Goal: Task Accomplishment & Management: Complete application form

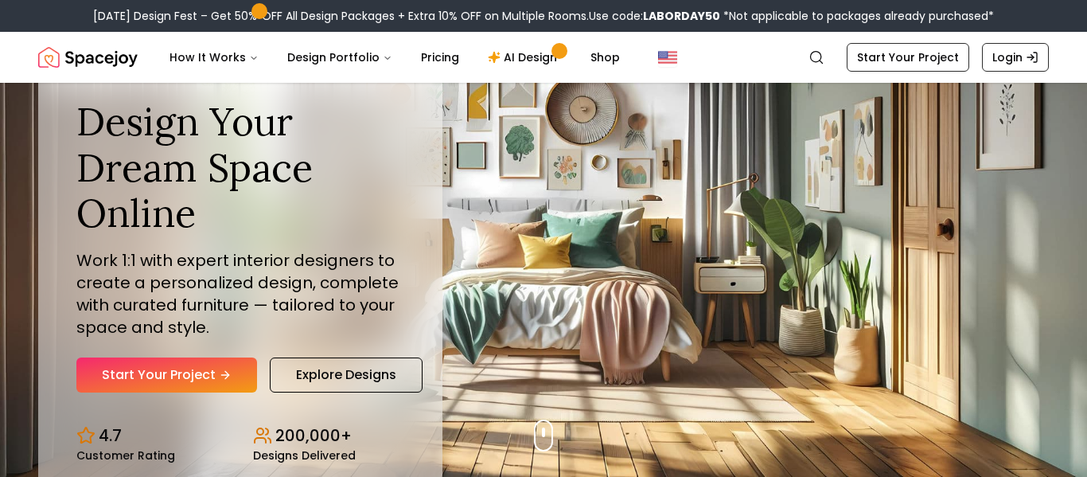
click at [187, 344] on div "Design Your Dream Space Online Work 1:1 with expert interior designers to creat…" at bounding box center [240, 246] width 328 height 294
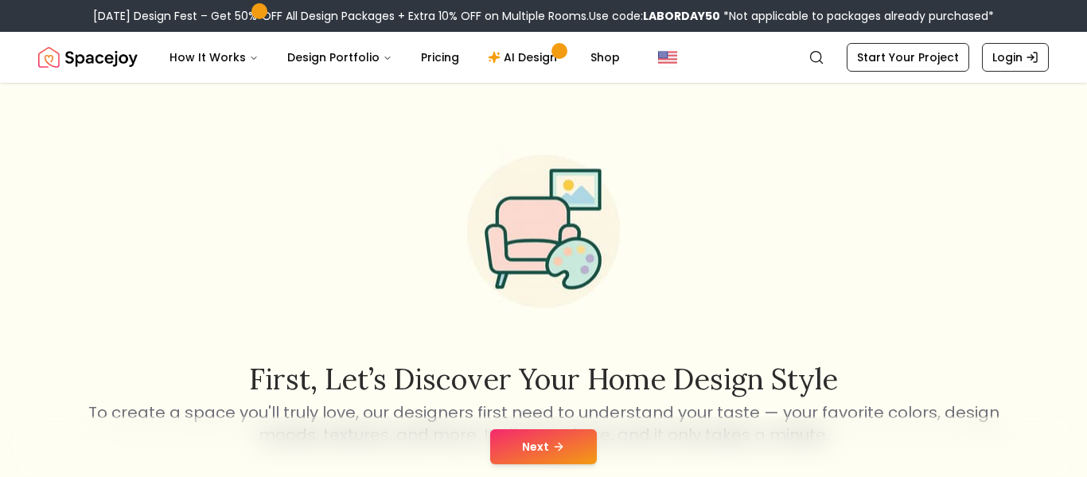
click at [562, 438] on button "Next" at bounding box center [543, 446] width 107 height 35
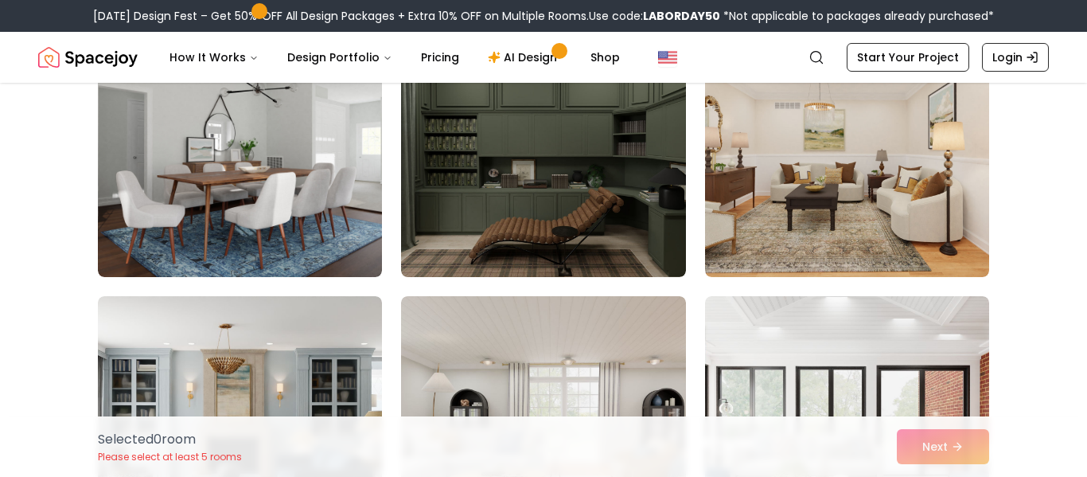
scroll to position [2943, 0]
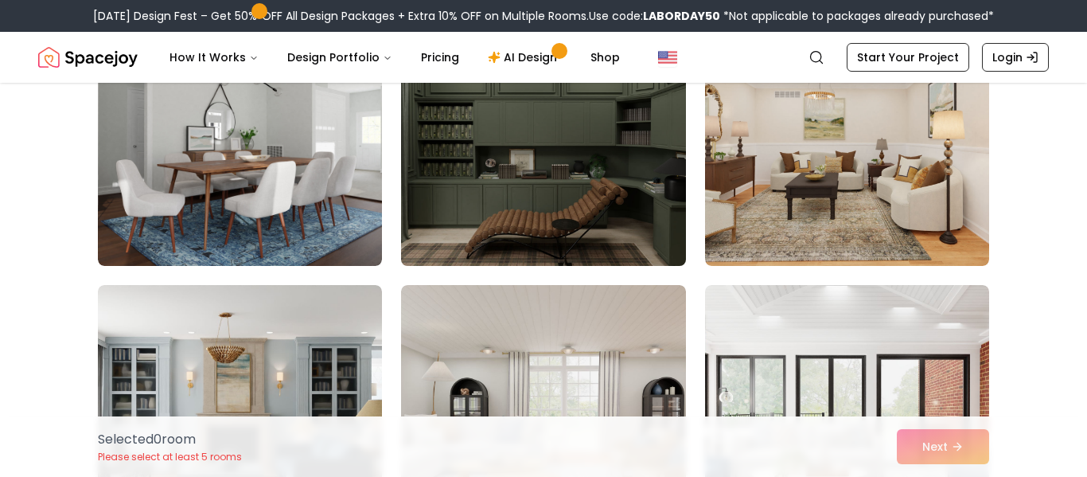
click at [536, 237] on img at bounding box center [543, 138] width 298 height 267
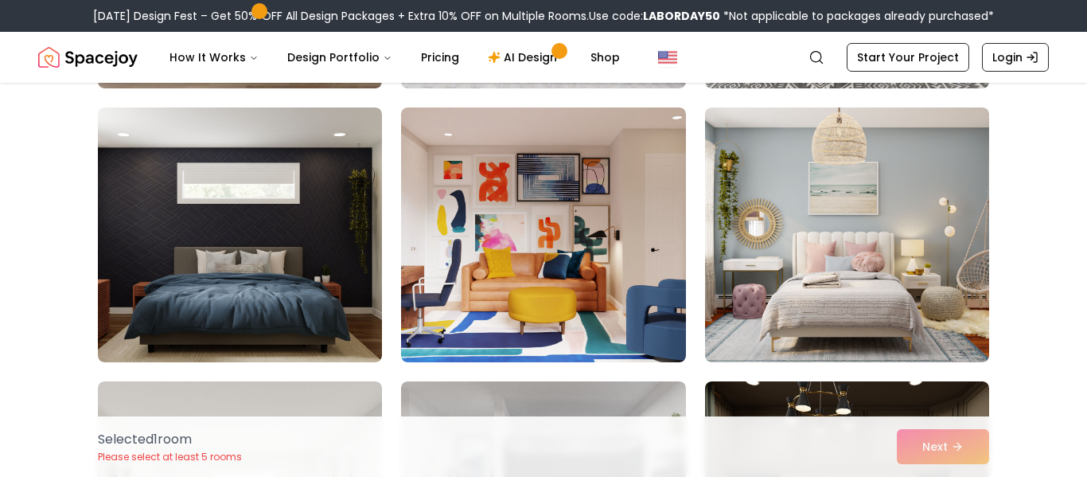
scroll to position [3396, 0]
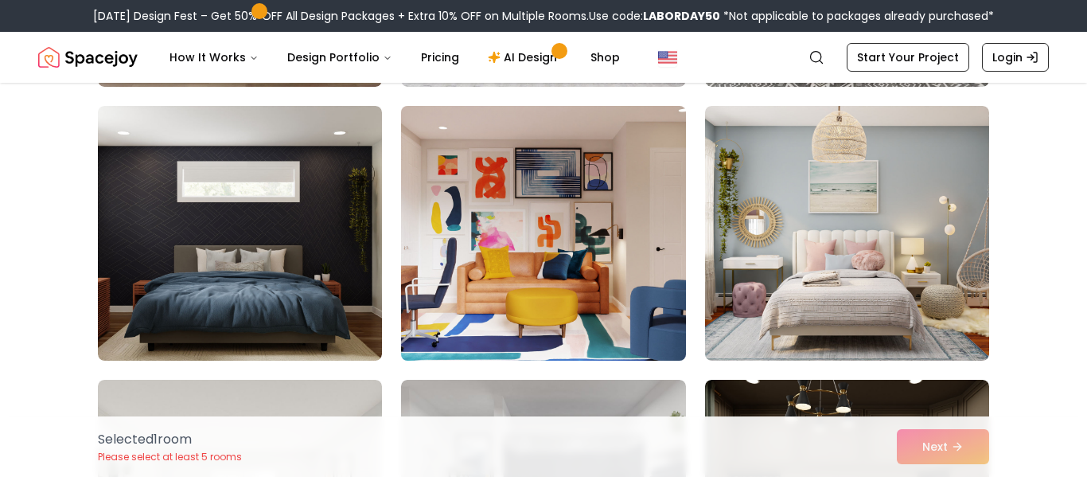
click at [591, 256] on img at bounding box center [543, 232] width 298 height 267
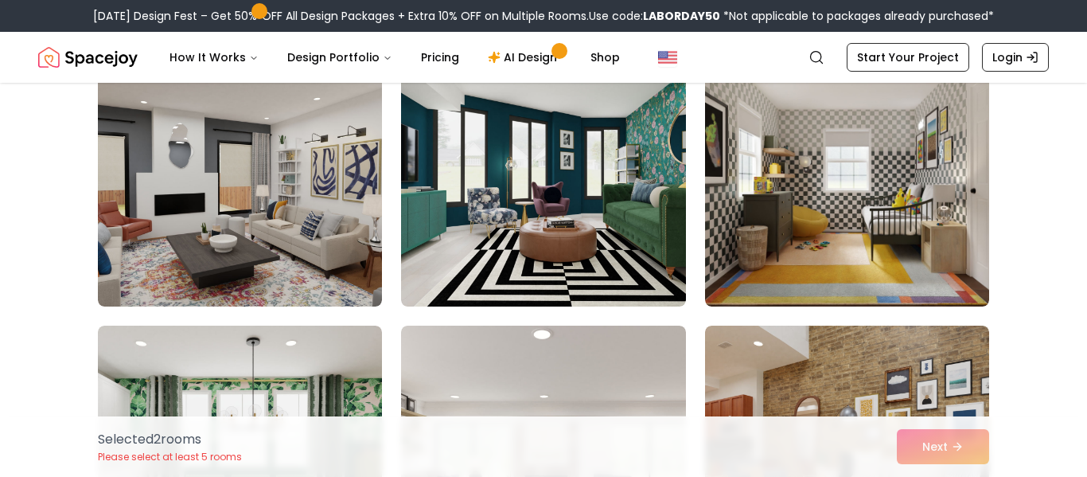
scroll to position [4258, 0]
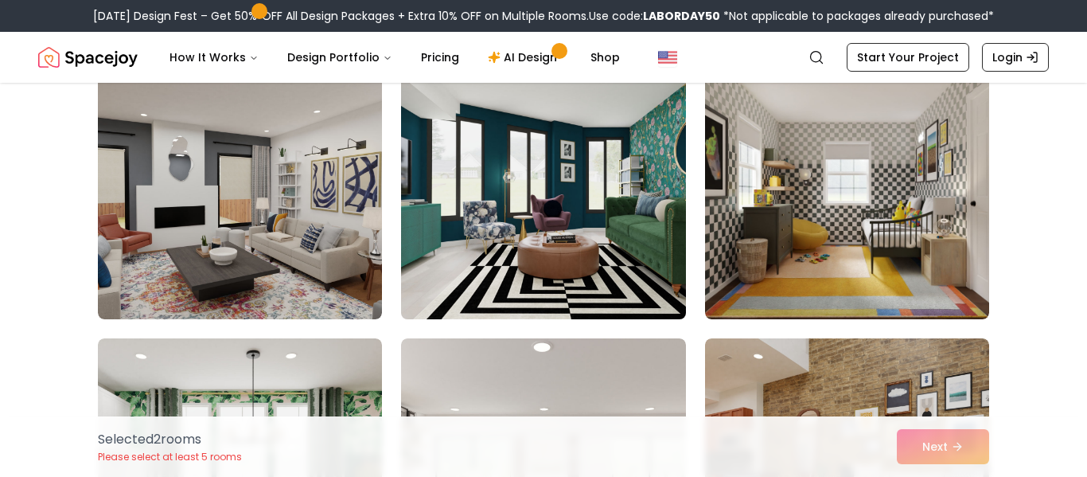
click at [587, 241] on img at bounding box center [543, 191] width 298 height 267
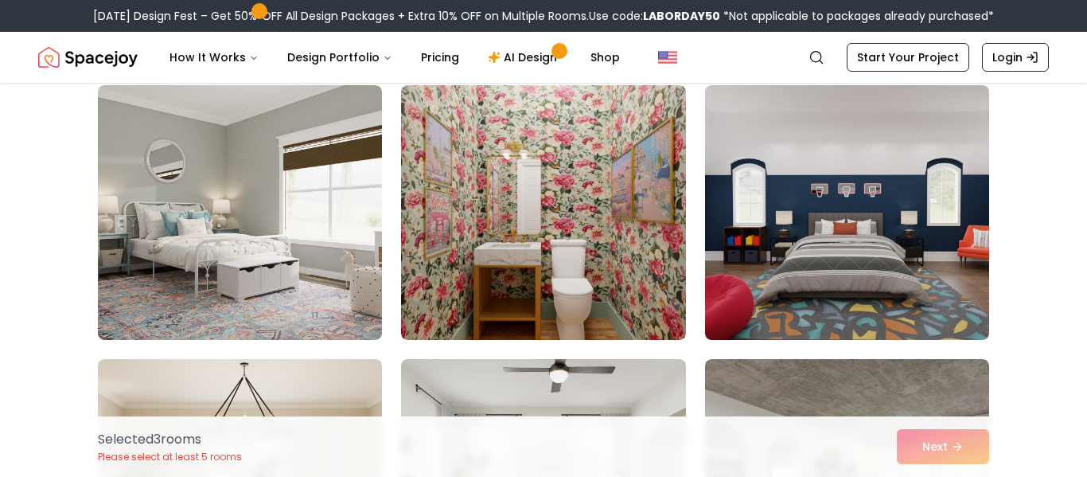
scroll to position [8064, 0]
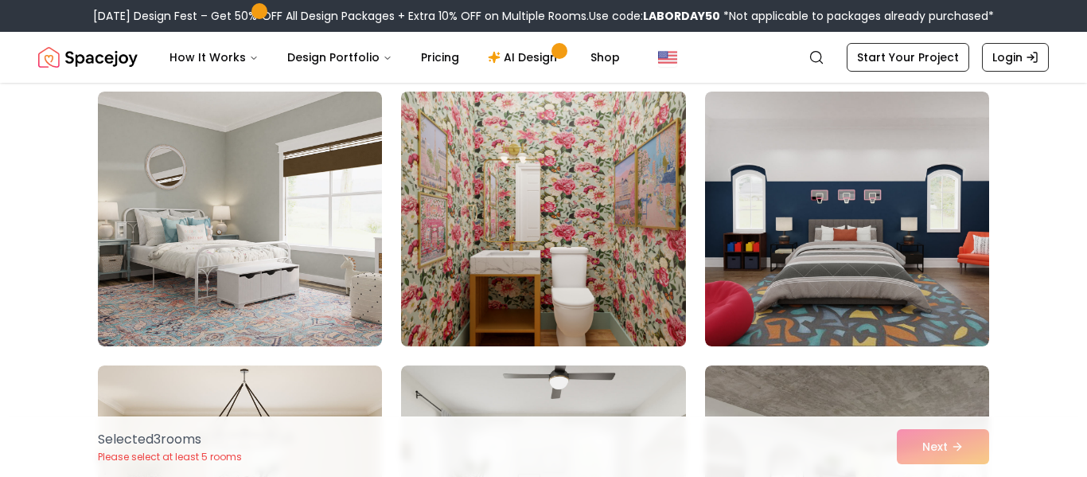
click at [543, 261] on img at bounding box center [543, 218] width 298 height 267
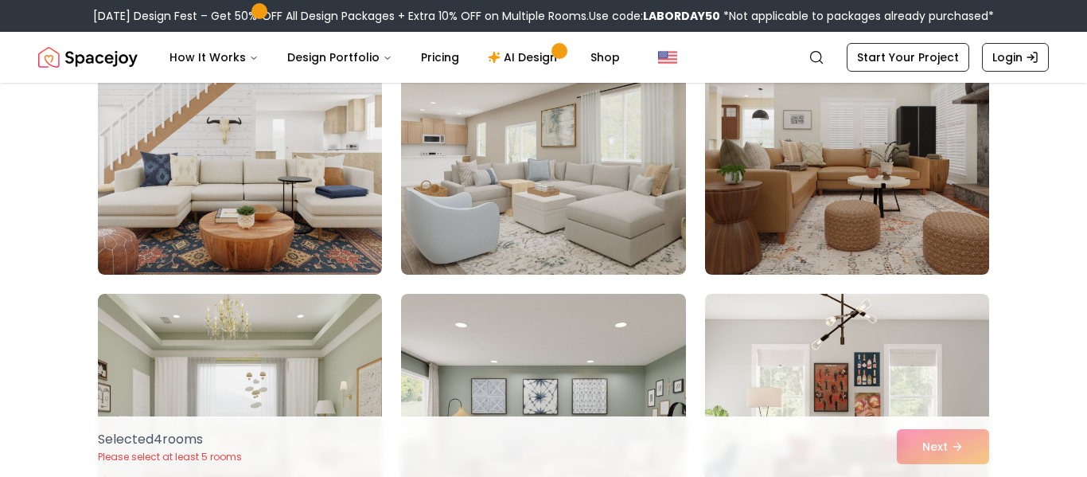
scroll to position [6481, 0]
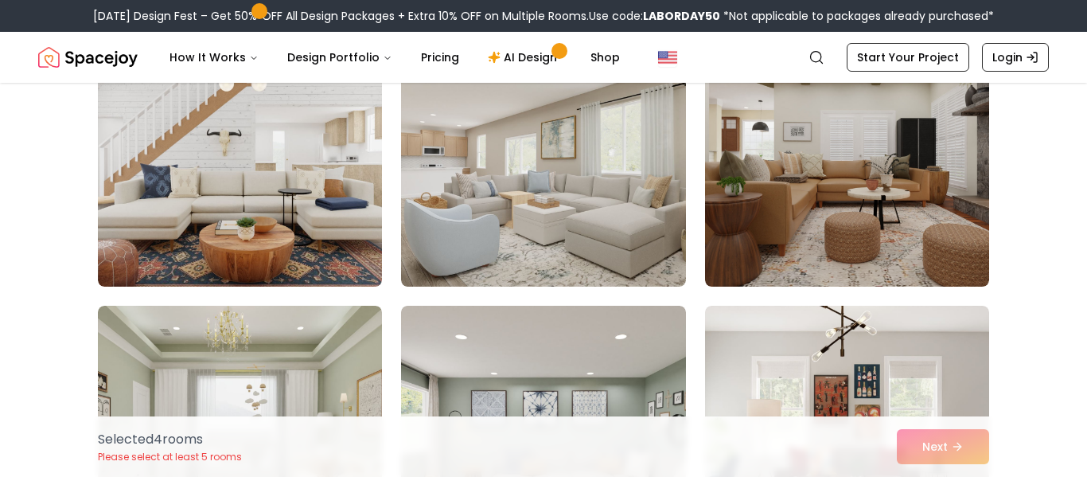
click at [191, 454] on p "Please select at least 5 rooms" at bounding box center [170, 456] width 144 height 13
click at [176, 461] on p "Please select at least 5 rooms" at bounding box center [170, 456] width 144 height 13
click at [168, 438] on p "Selected 4 room s" at bounding box center [170, 439] width 144 height 19
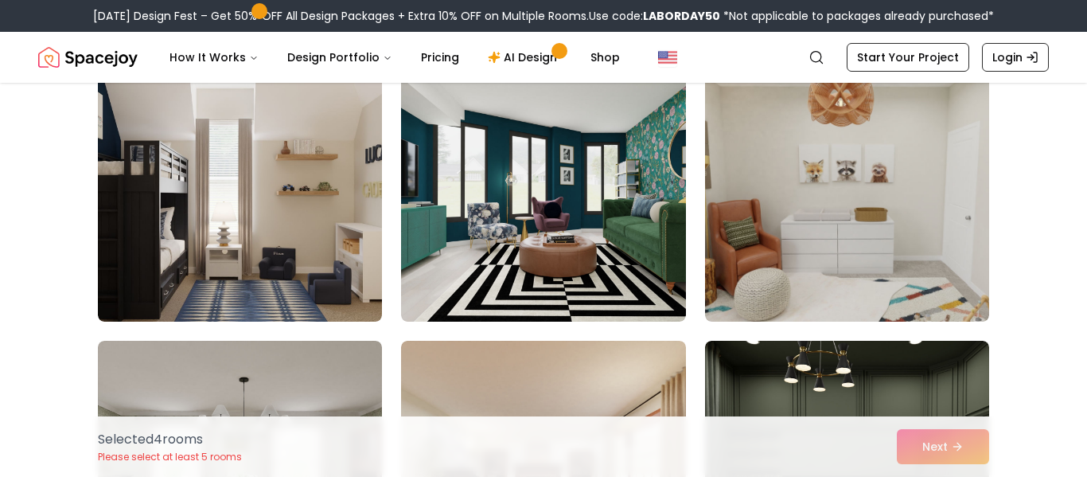
scroll to position [5615, 0]
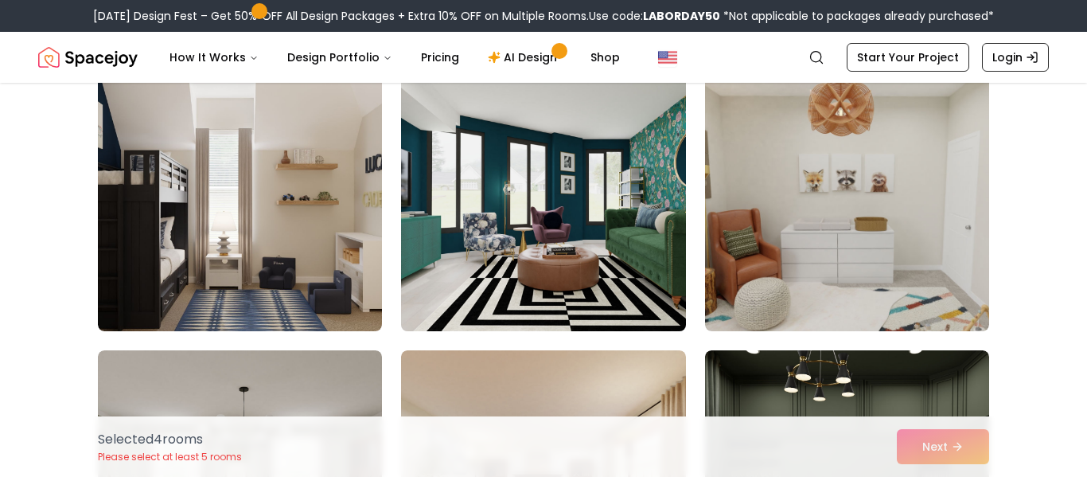
click at [521, 228] on img at bounding box center [543, 203] width 298 height 267
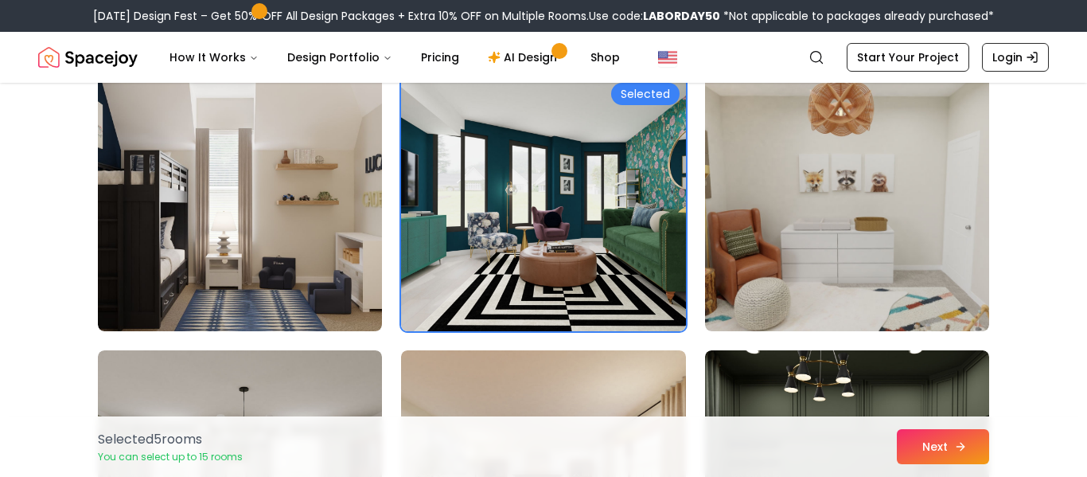
click at [959, 454] on button "Next" at bounding box center [943, 446] width 92 height 35
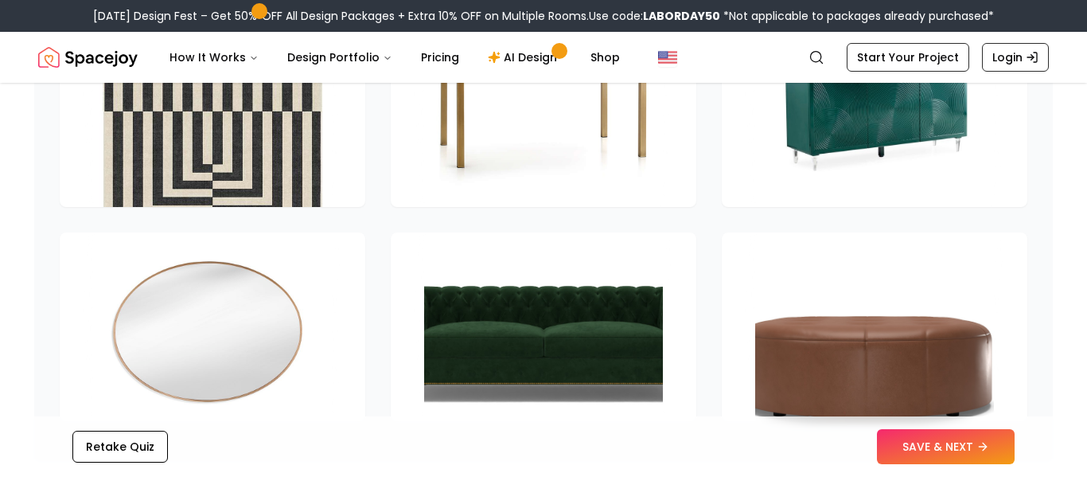
scroll to position [2337, 0]
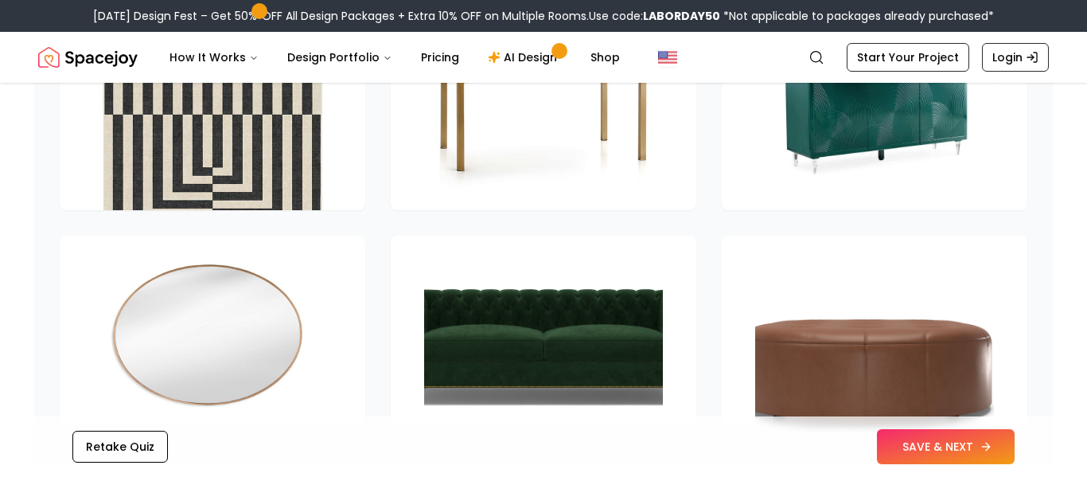
click at [1008, 431] on button "SAVE & NEXT" at bounding box center [946, 446] width 138 height 35
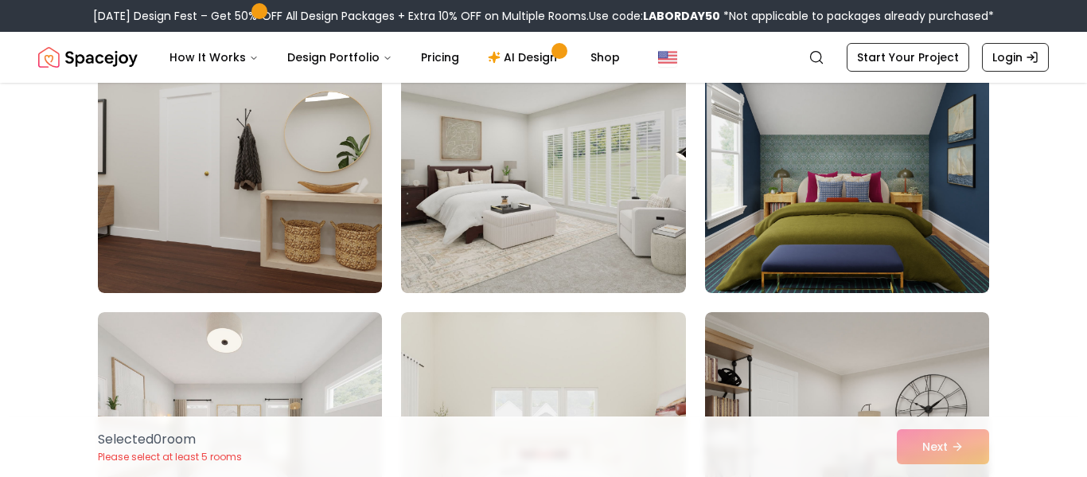
scroll to position [2094, 0]
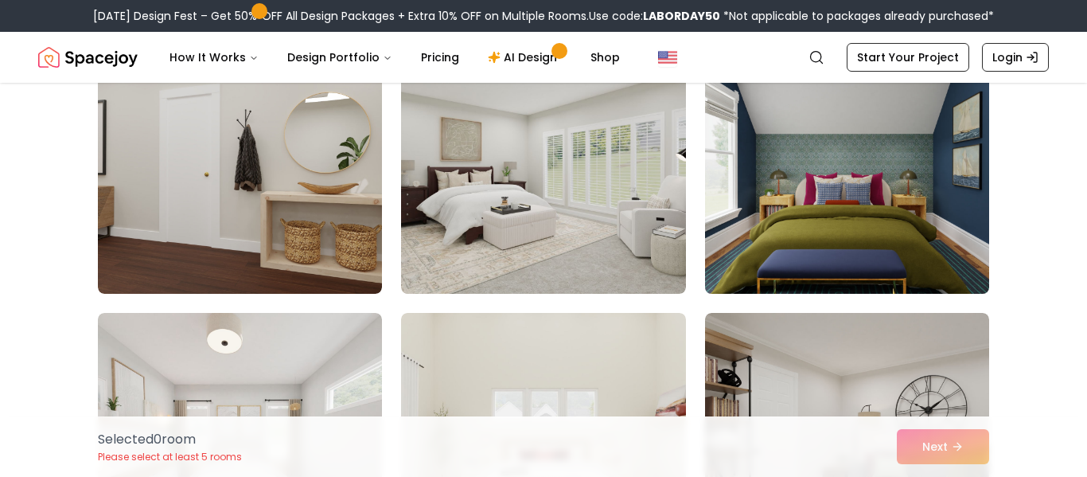
click at [891, 203] on img at bounding box center [847, 166] width 298 height 267
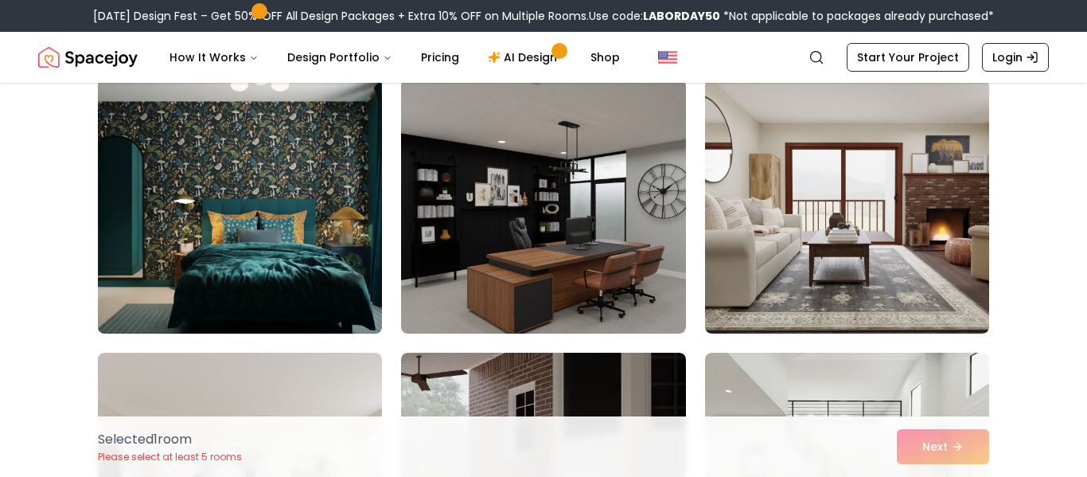
click at [145, 270] on img at bounding box center [240, 205] width 298 height 267
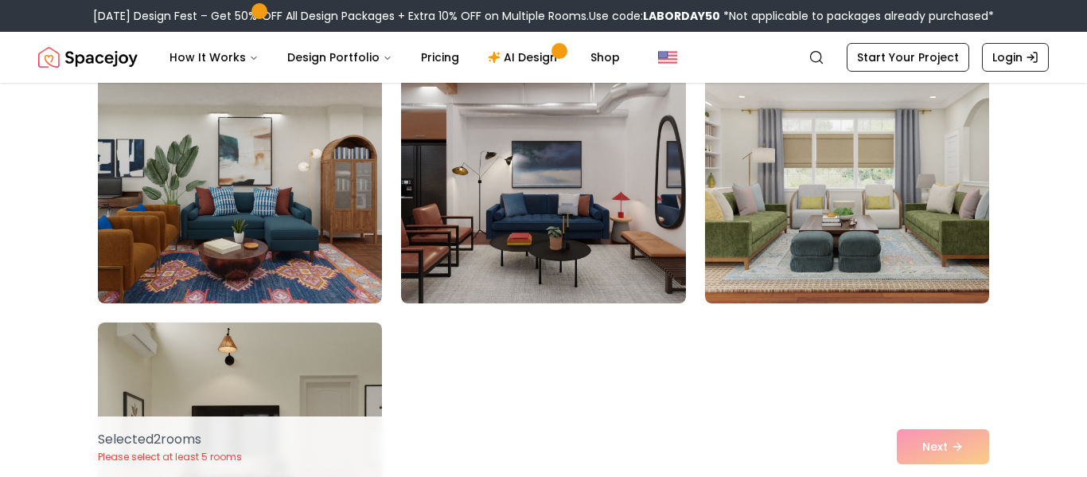
scroll to position [8922, 0]
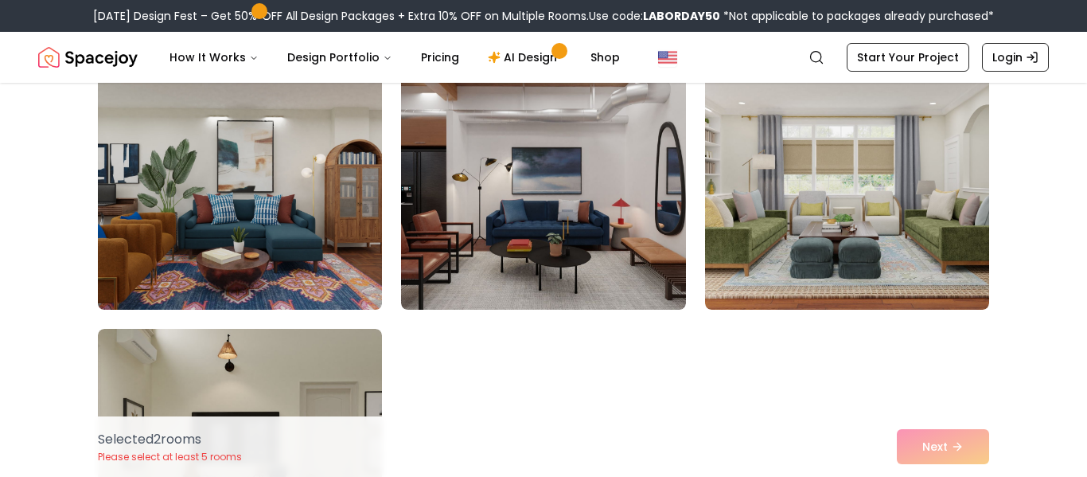
click at [131, 263] on img at bounding box center [240, 182] width 298 height 267
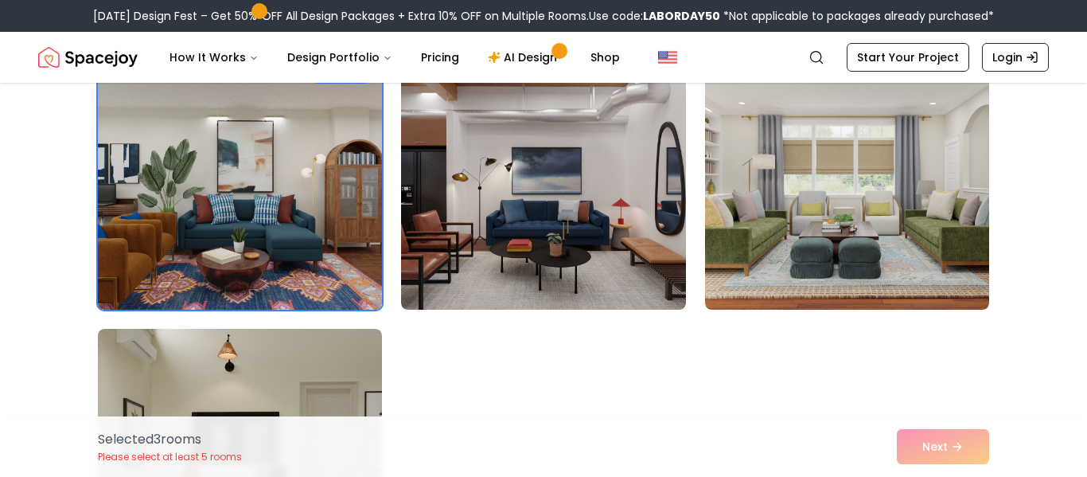
click at [145, 271] on img at bounding box center [240, 182] width 298 height 267
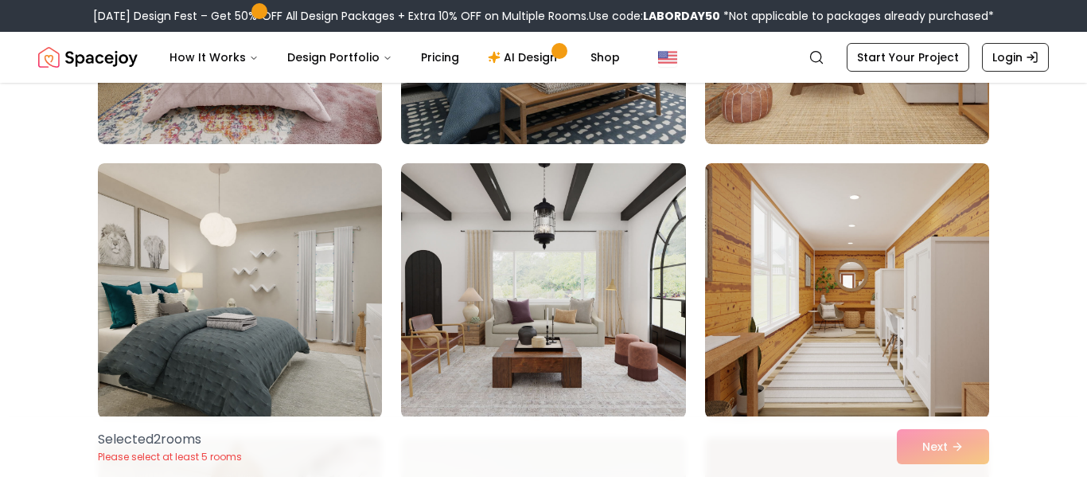
scroll to position [2784, 0]
